Goal: Task Accomplishment & Management: Use online tool/utility

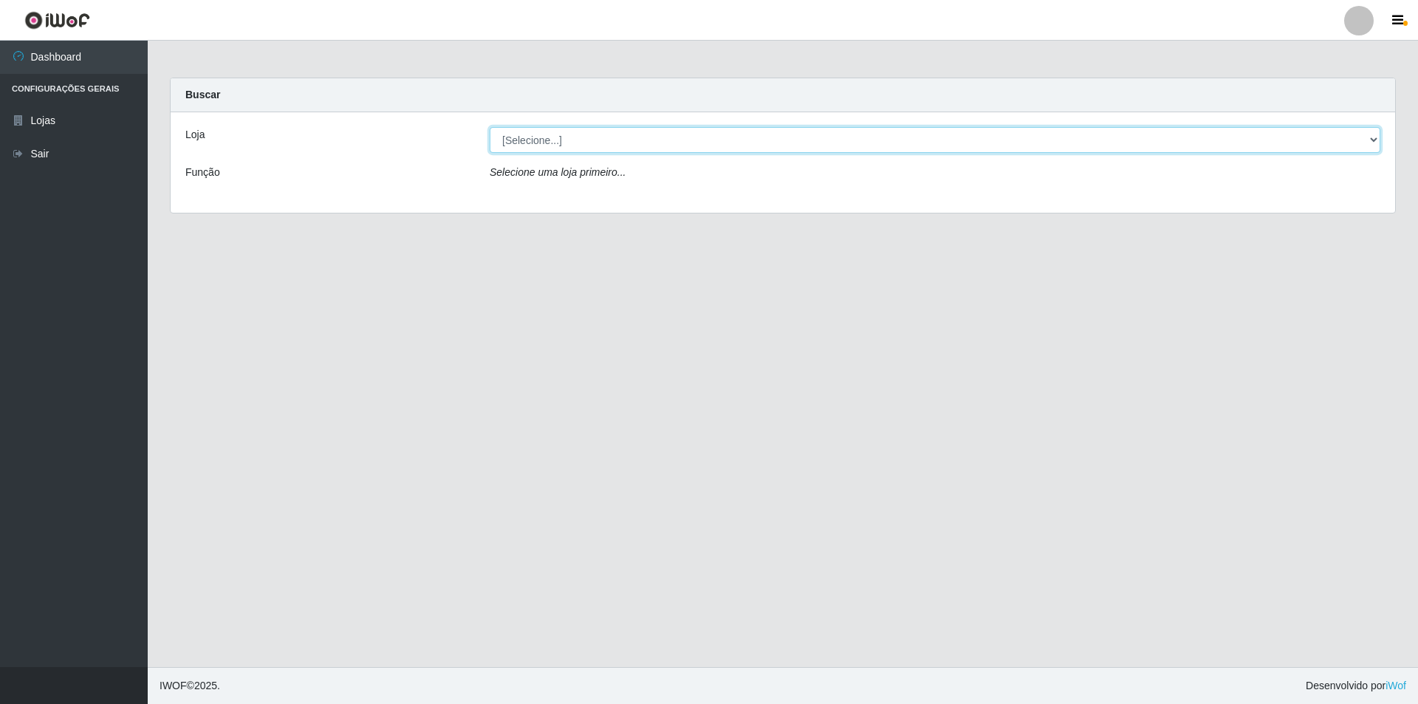
click at [539, 142] on select "[Selecione...] Atacado Vem - [STREET_ADDRESS]" at bounding box center [935, 140] width 891 height 26
select select "449"
click at [490, 127] on select "[Selecione...] Atacado Vem - [STREET_ADDRESS]" at bounding box center [935, 140] width 891 height 26
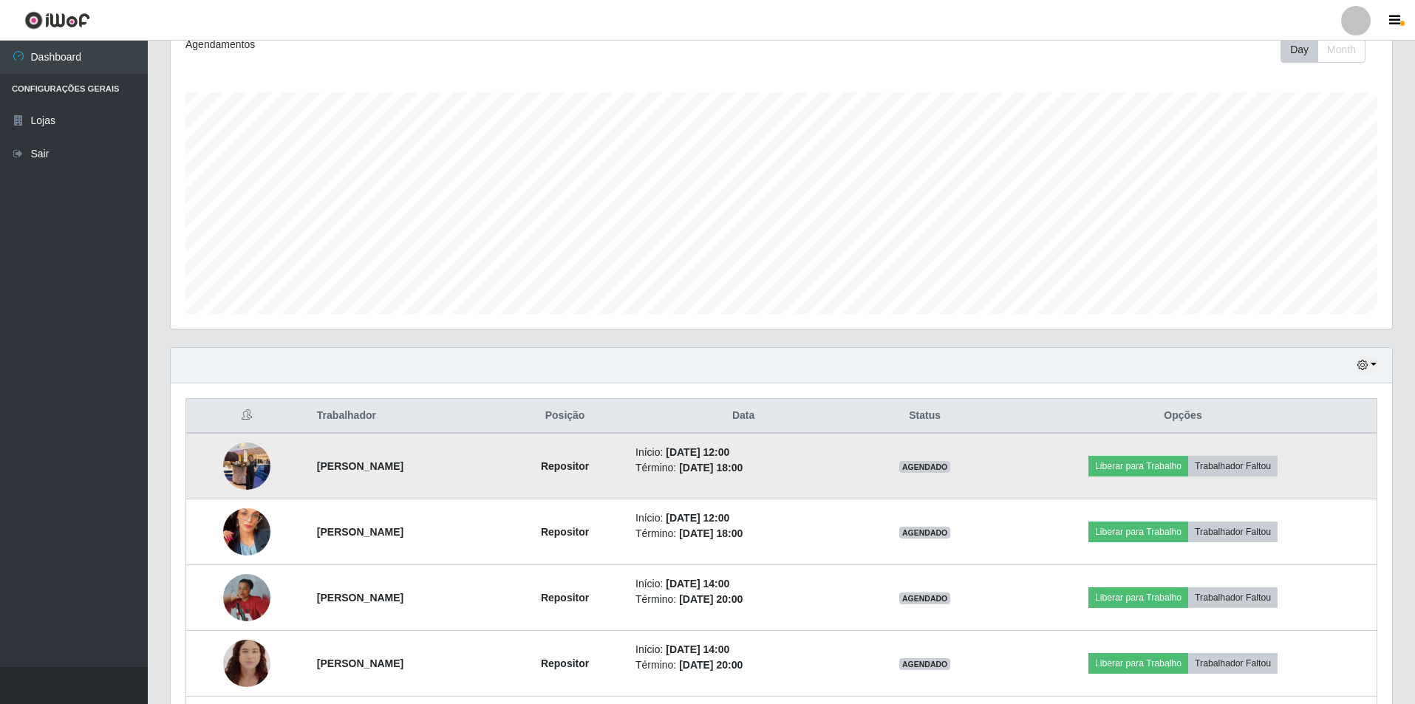
scroll to position [222, 0]
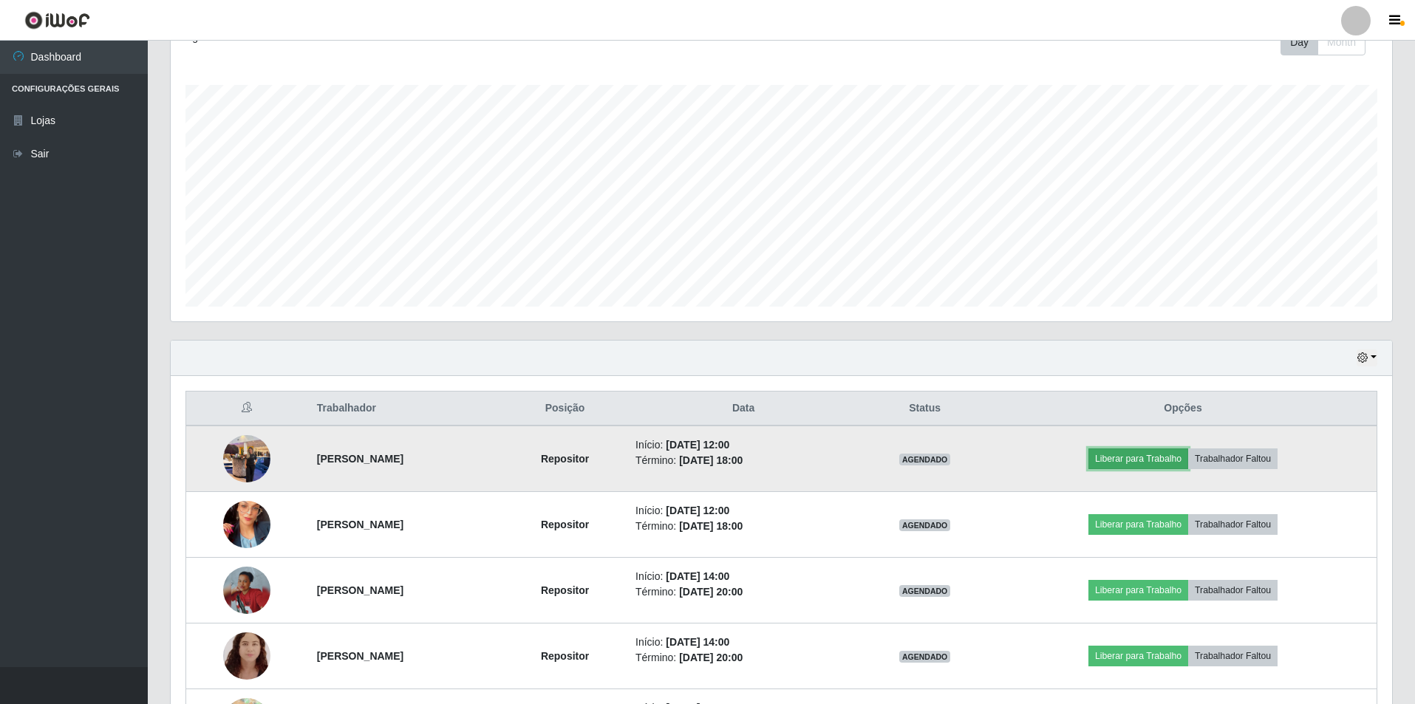
click at [1167, 458] on button "Liberar para Trabalho" at bounding box center [1138, 458] width 100 height 21
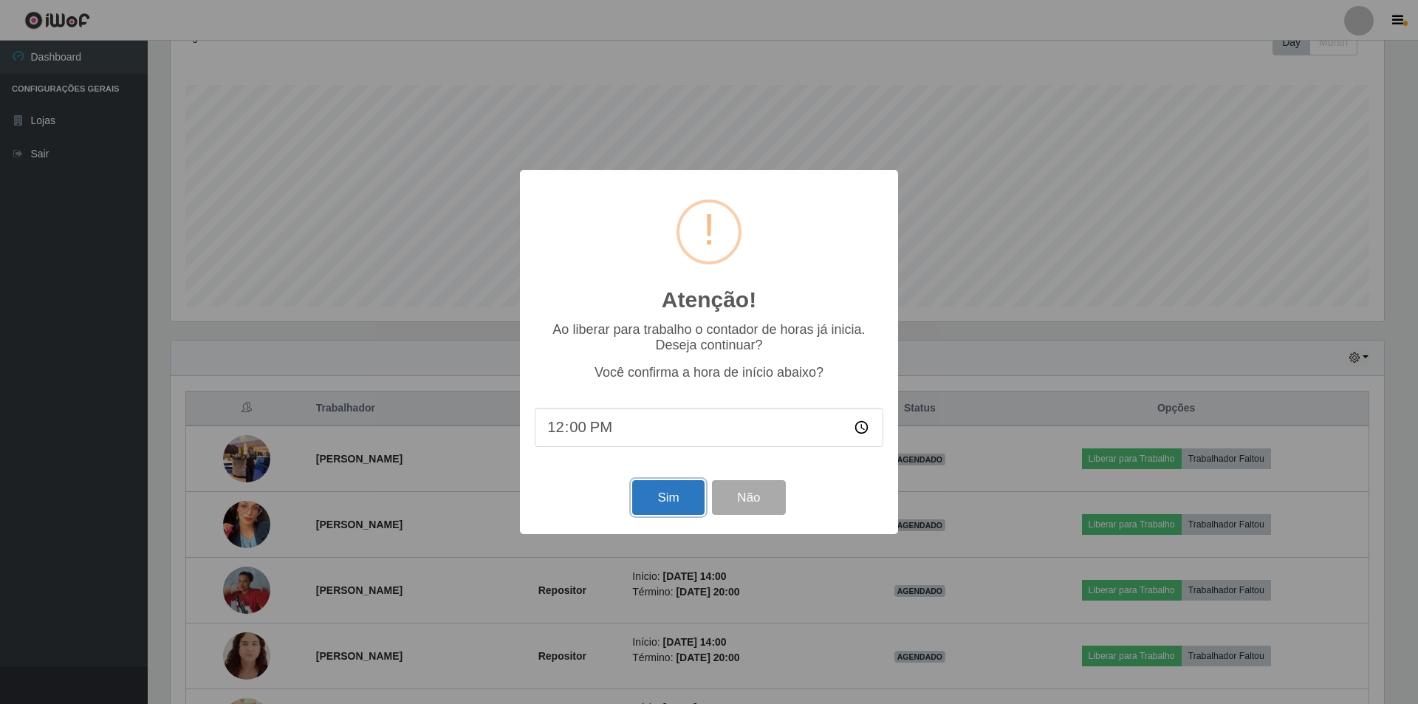
click at [653, 497] on button "Sim" at bounding box center [668, 497] width 72 height 35
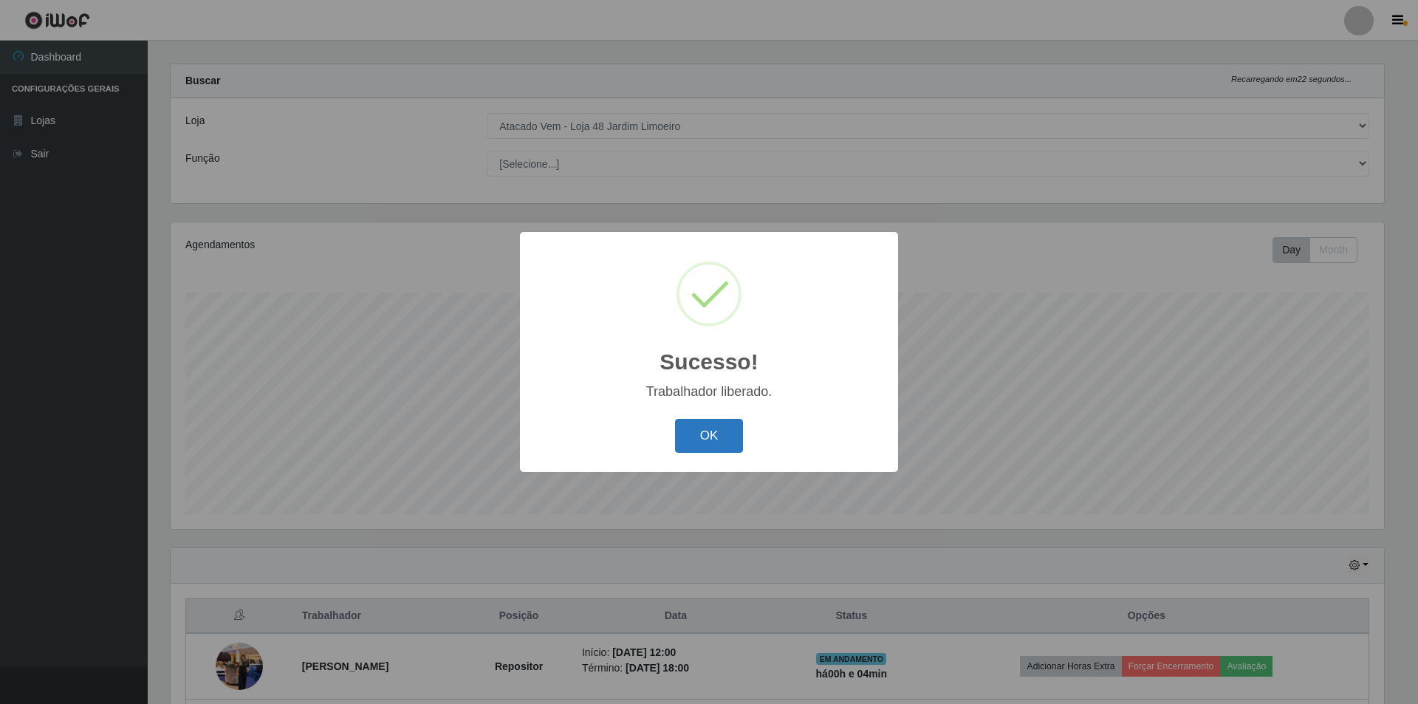
click at [720, 448] on button "OK" at bounding box center [709, 436] width 69 height 35
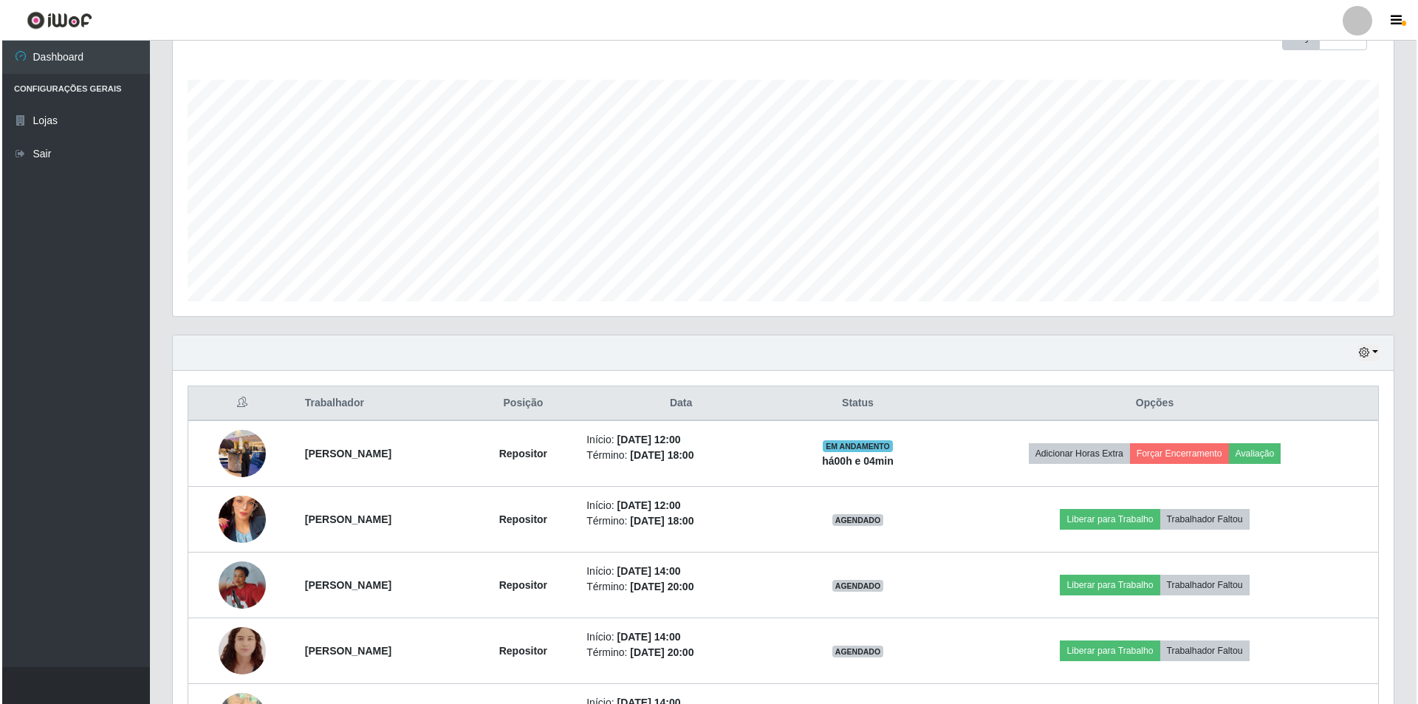
scroll to position [236, 0]
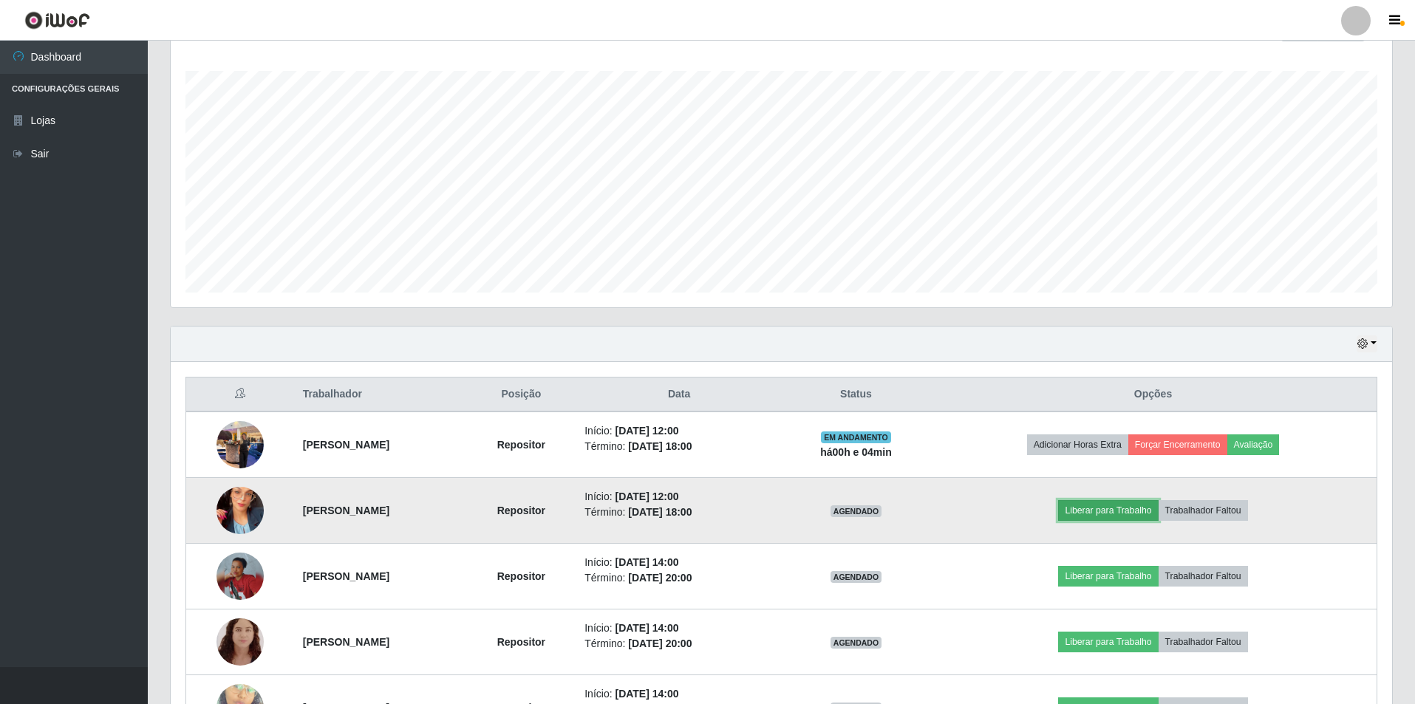
click at [1136, 512] on button "Liberar para Trabalho" at bounding box center [1108, 510] width 100 height 21
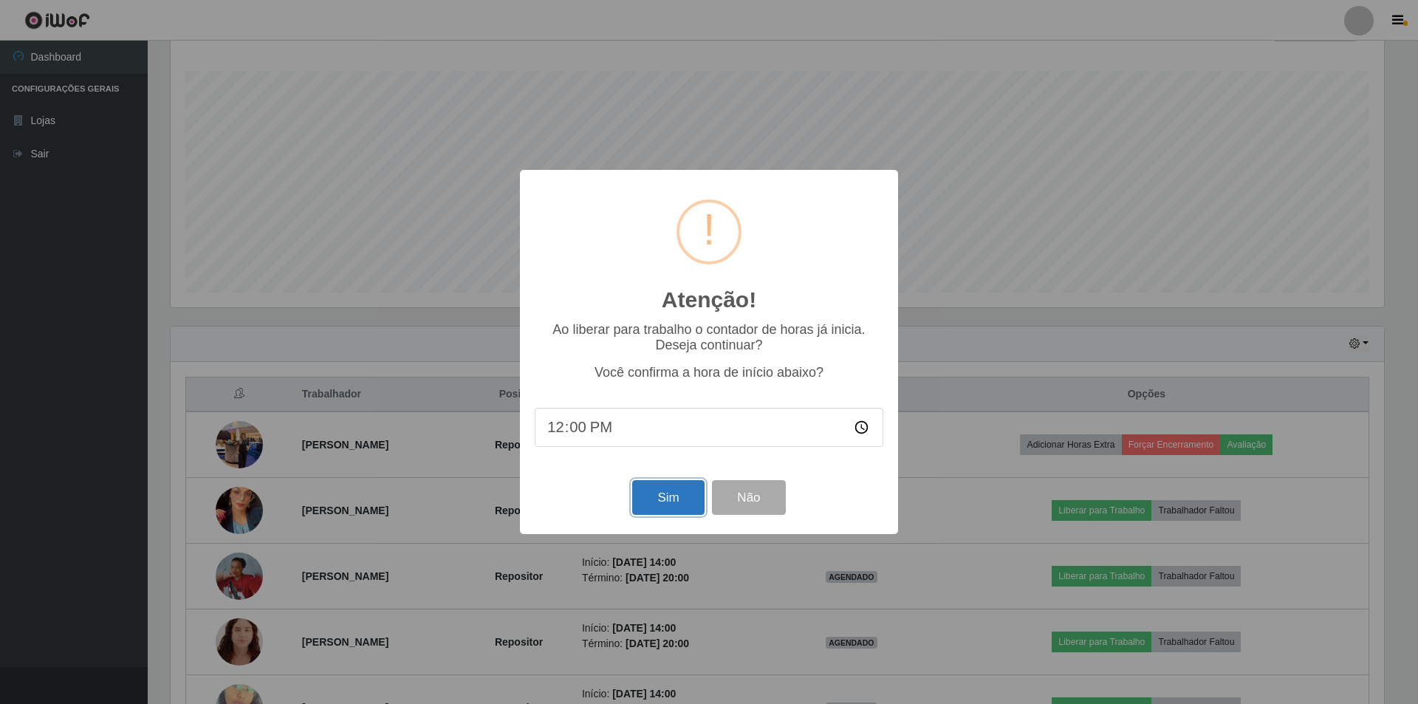
click at [657, 500] on button "Sim" at bounding box center [668, 497] width 72 height 35
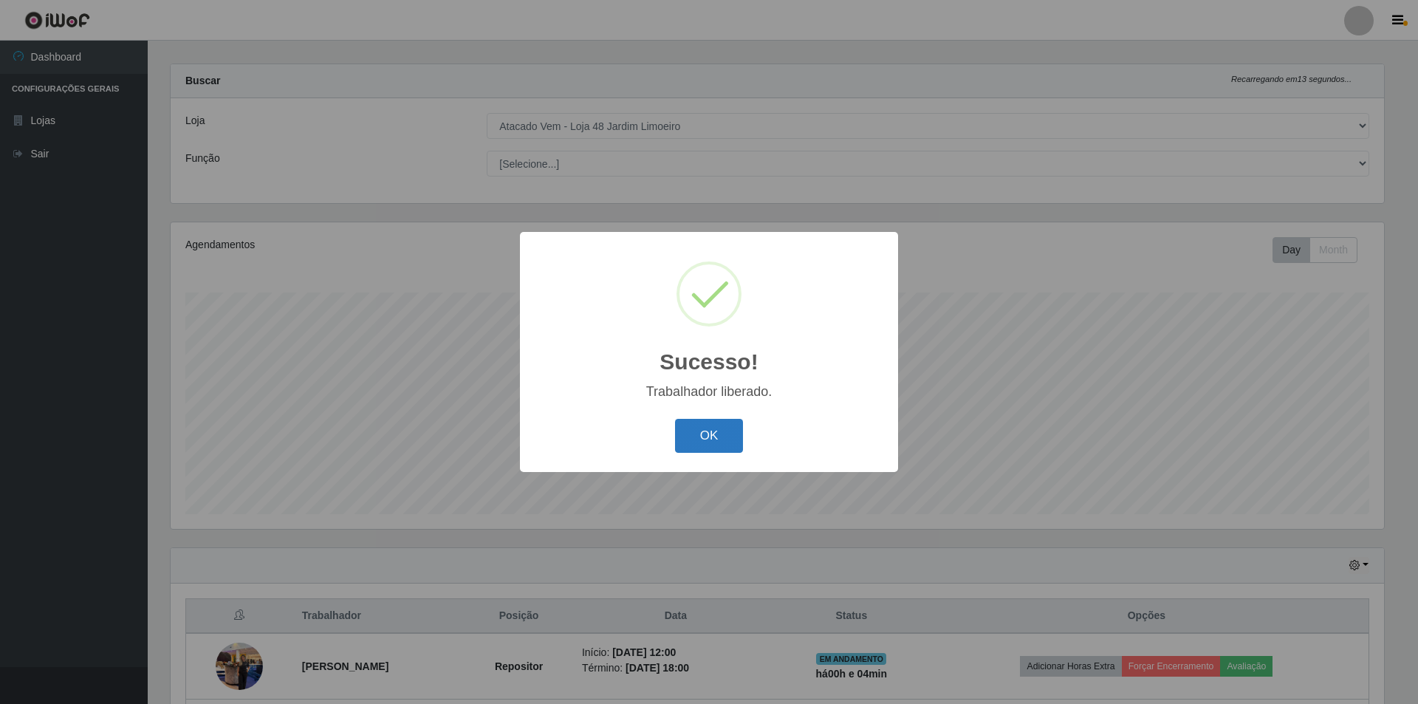
click at [697, 426] on button "OK" at bounding box center [709, 436] width 69 height 35
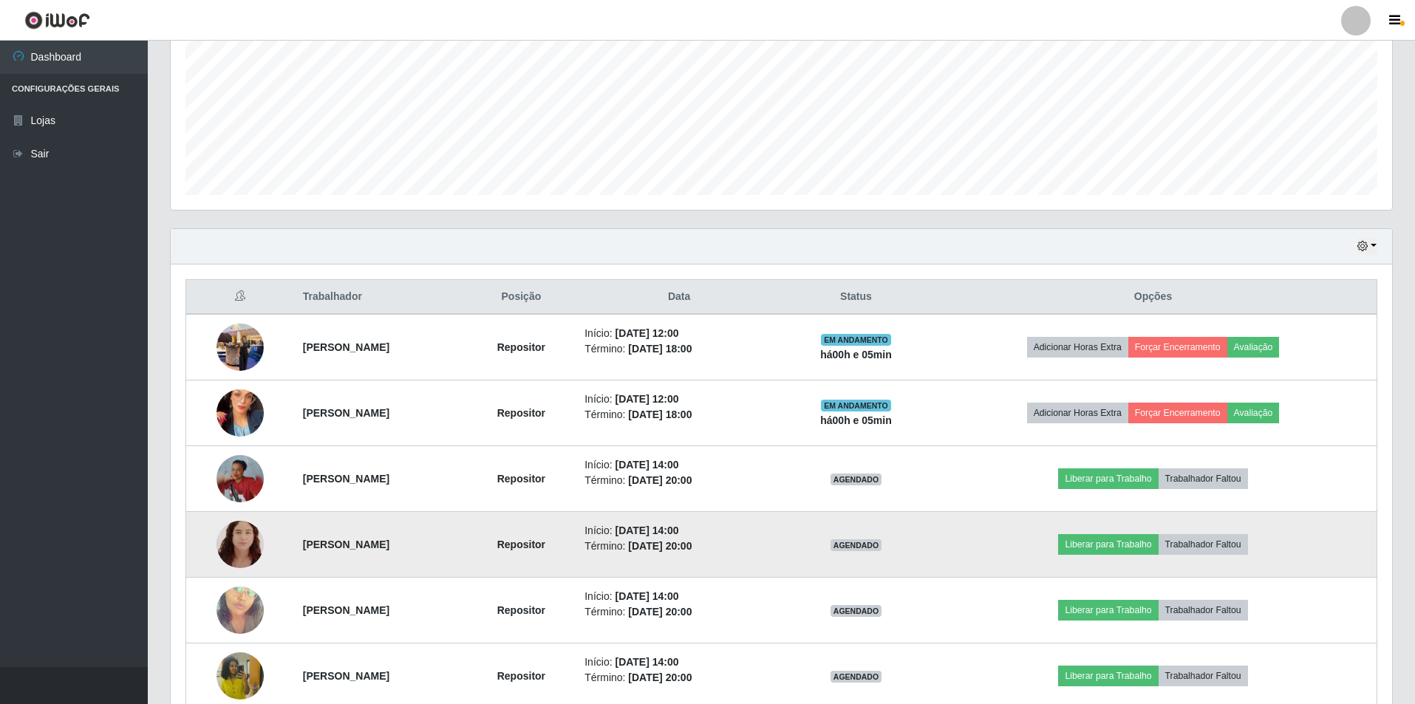
scroll to position [261, 0]
